Goal: Transaction & Acquisition: Subscribe to service/newsletter

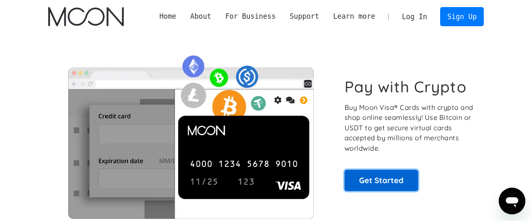
click at [392, 181] on link "Get Started" at bounding box center [381, 179] width 74 height 21
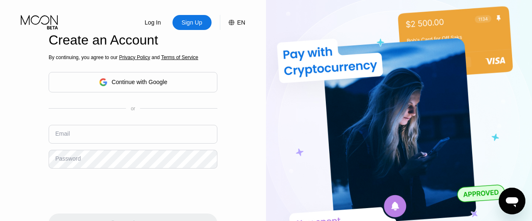
drag, startPoint x: 275, startPoint y: 111, endPoint x: 531, endPoint y: 32, distance: 267.6
click at [375, 81] on div "Log In Sign Up EN Language English Save Create an Account By continuing, you ag…" at bounding box center [266, 124] width 532 height 249
